Goal: Information Seeking & Learning: Learn about a topic

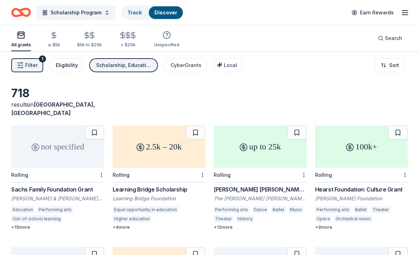
click at [68, 68] on div "Eligibility" at bounding box center [67, 65] width 22 height 8
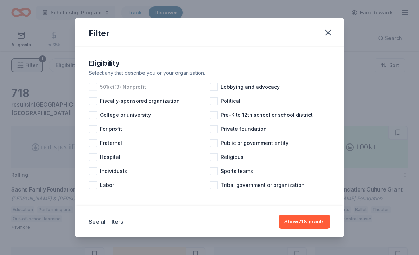
click at [93, 89] on div at bounding box center [93, 87] width 8 height 8
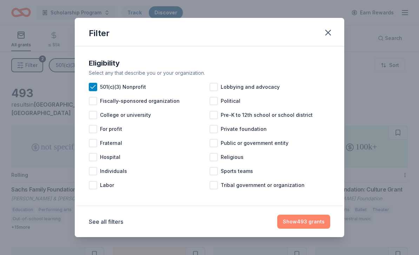
click at [300, 223] on button "Show 493 grants" at bounding box center [303, 222] width 53 height 14
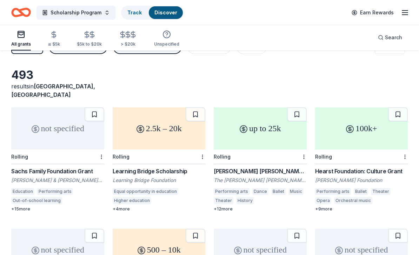
scroll to position [18, 0]
